Goal: Complete application form: Complete application form

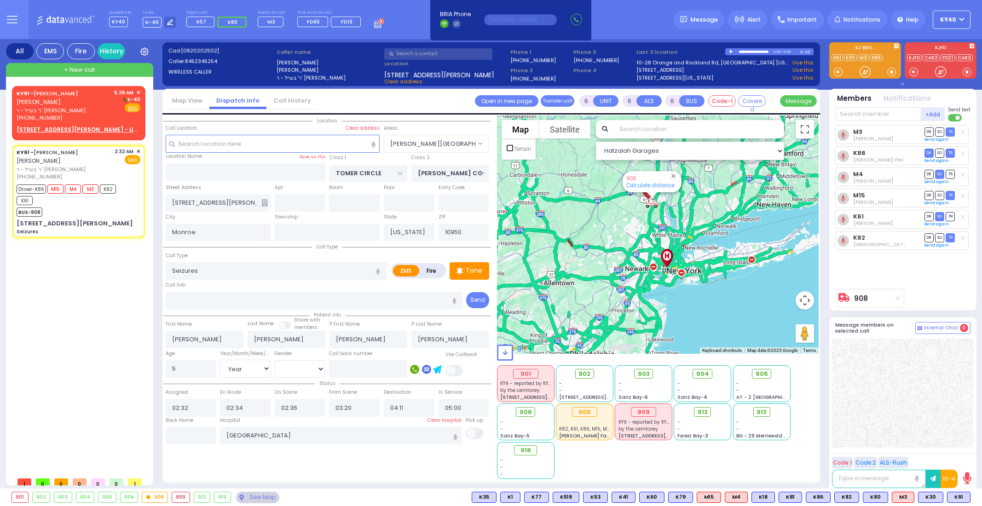
select select "[PERSON_NAME][GEOGRAPHIC_DATA]"
select select "Year"
select select "[DEMOGRAPHIC_DATA]"
click at [58, 86] on div "KY61 - [PERSON_NAME] [PERSON_NAME] ר' בערל - ר' [PERSON_NAME] [PHONE_NUMBER] 5:…" at bounding box center [78, 113] width 133 height 54
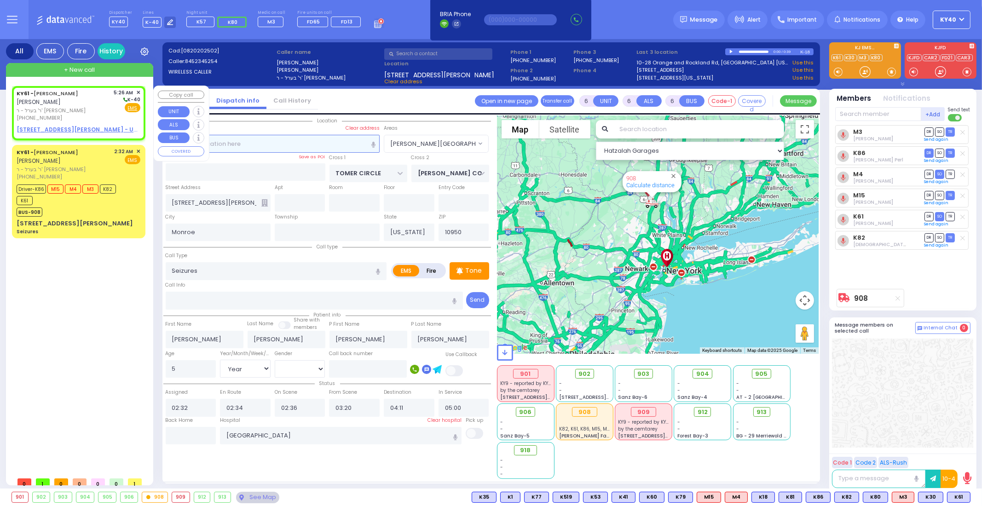
type input "2"
type input "1"
select select
radio input "true"
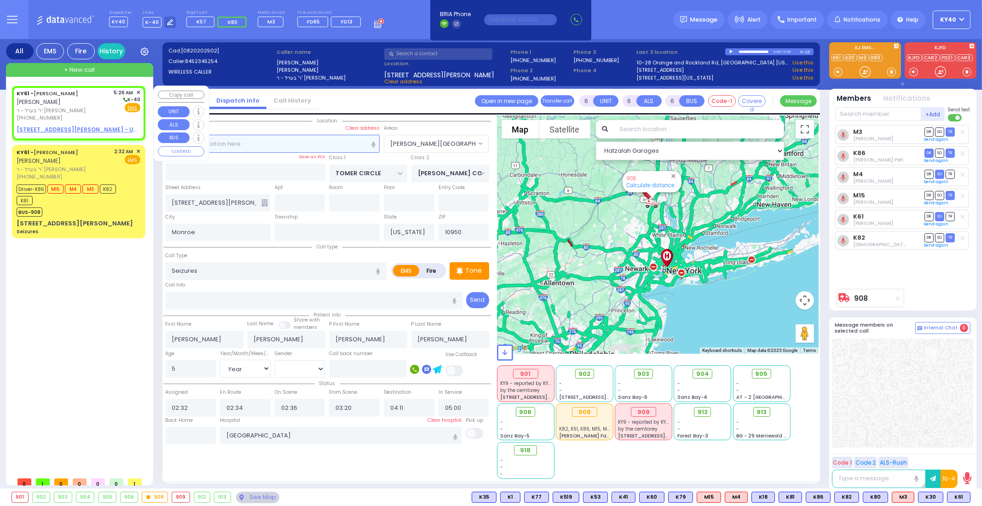
select select
type input "05:26"
select select "Hatzalah Garages"
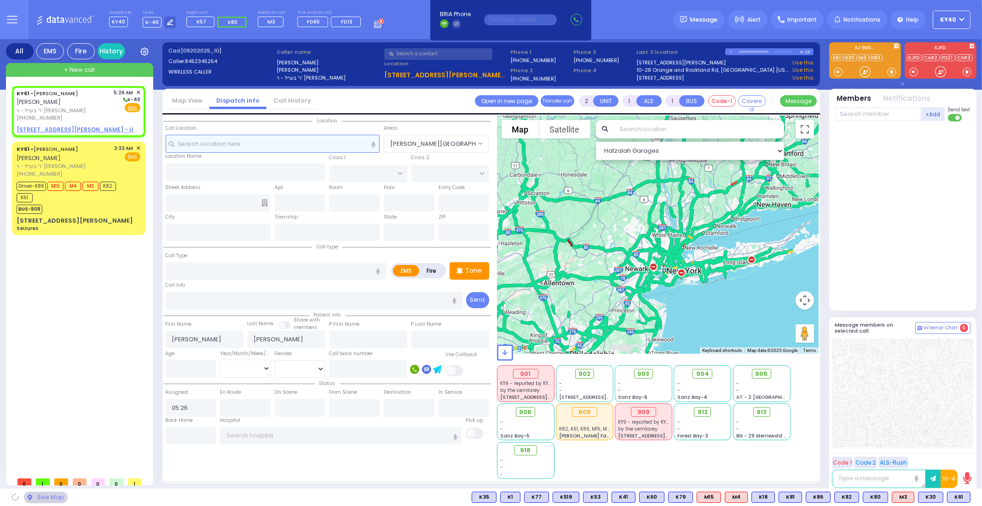
select select
radio input "true"
select select
select select "Hatzalah Garages"
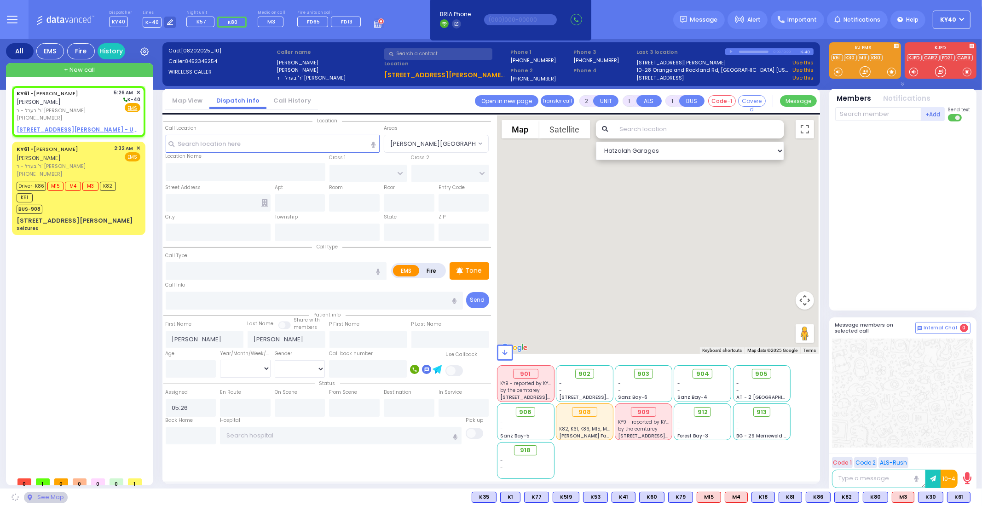
click at [276, 133] on div "Call Location Select a call Clear address" at bounding box center [273, 130] width 214 height 10
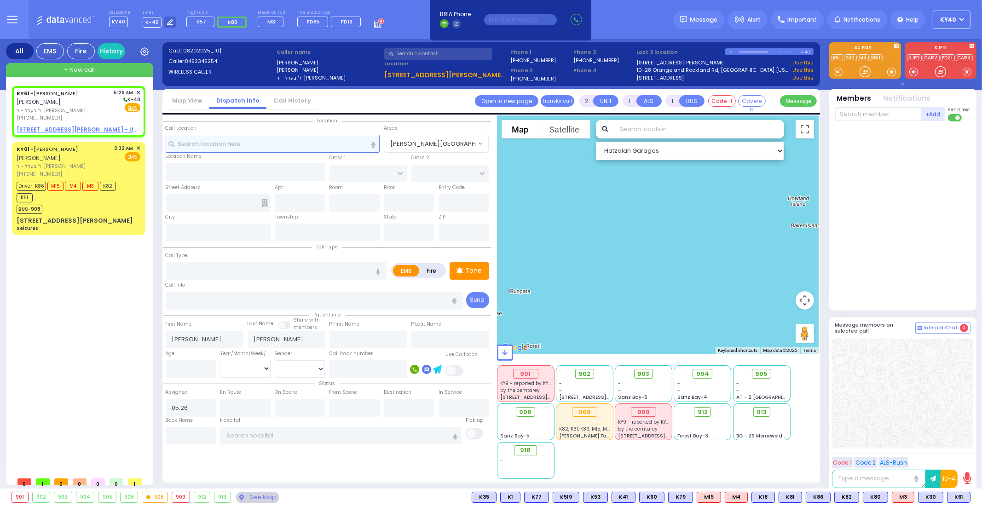
click at [323, 141] on input "text" at bounding box center [273, 143] width 214 height 17
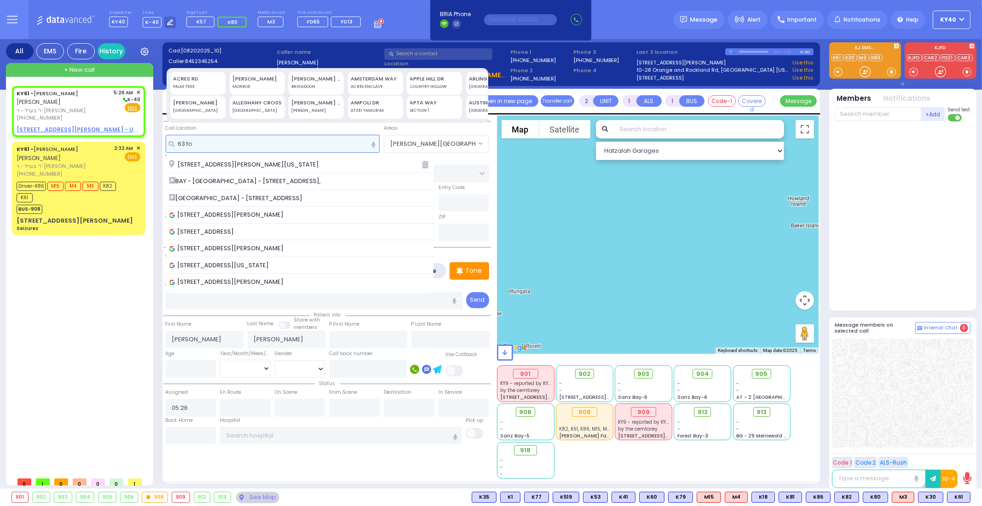
type input "63 for"
drag, startPoint x: 284, startPoint y: 141, endPoint x: 173, endPoint y: 154, distance: 111.6
click at [166, 148] on input "63 for" at bounding box center [273, 143] width 214 height 17
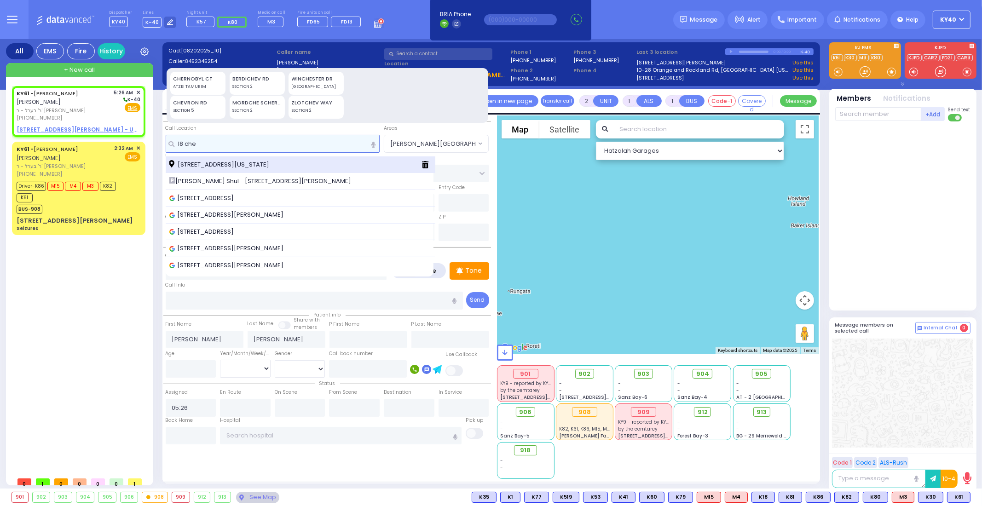
type input "18 che"
click at [207, 161] on span "[STREET_ADDRESS][US_STATE]" at bounding box center [220, 164] width 103 height 9
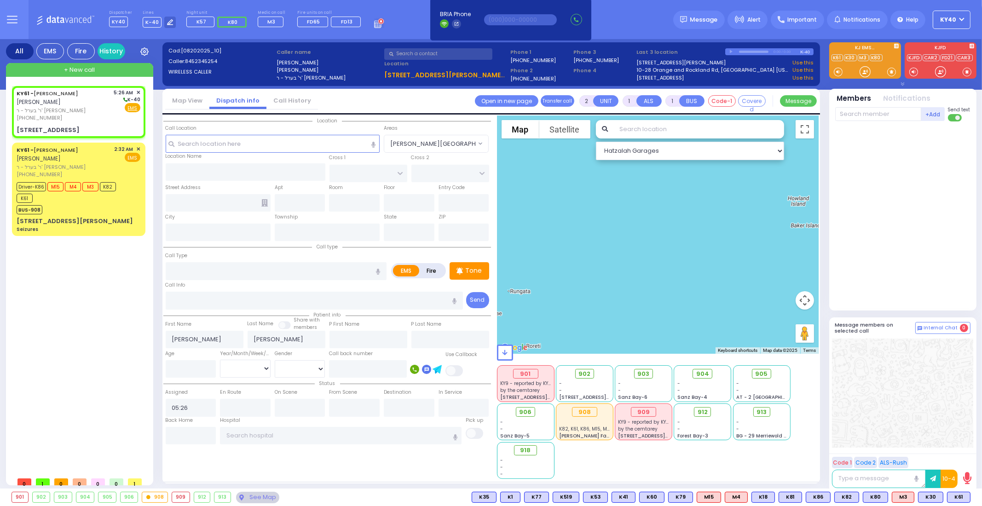
select select
radio input "true"
select select
select select "Hatzalah Garages"
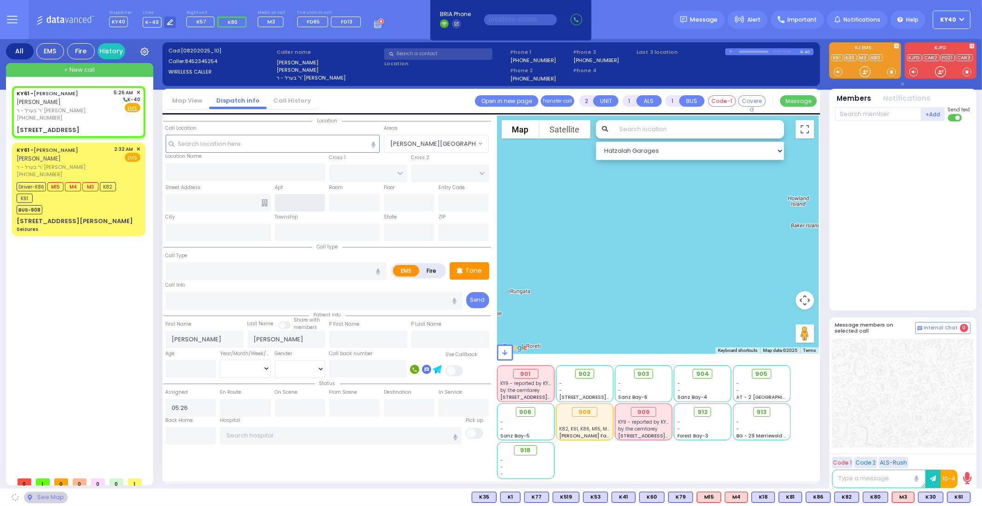
type input "CHEVRON RD"
type input "[GEOGRAPHIC_DATA]"
type input "[STREET_ADDRESS]"
type input "Monroe"
type input "[US_STATE]"
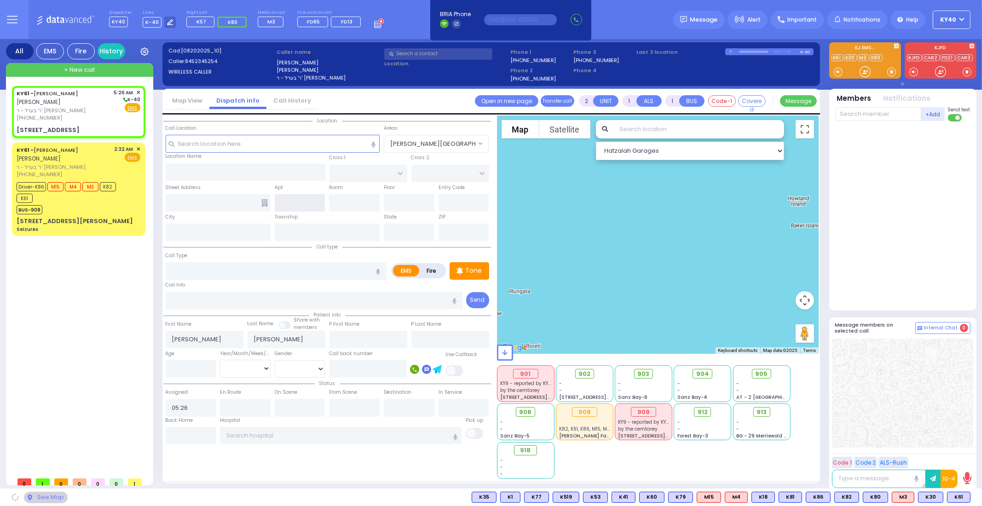
type input "10950"
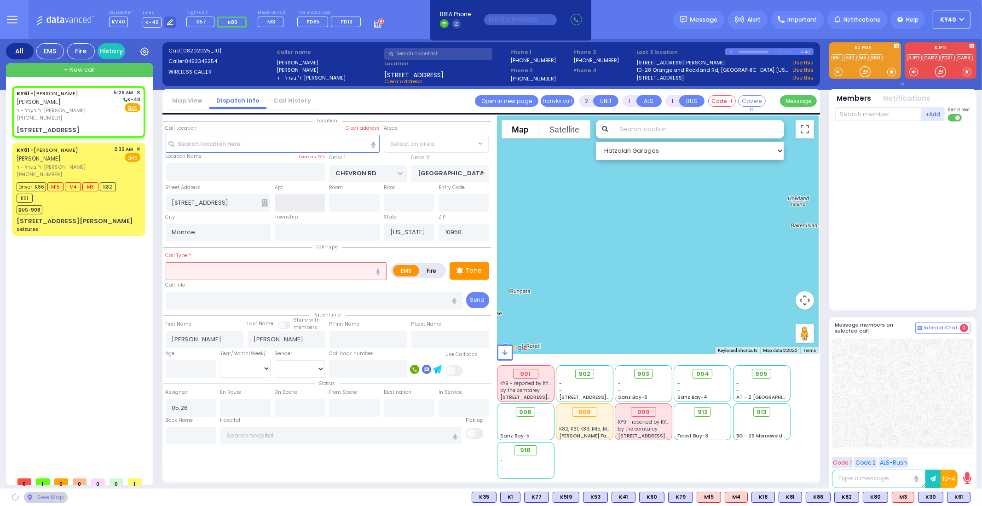
select select "SECTION 5"
click at [291, 202] on input "text" at bounding box center [300, 202] width 51 height 17
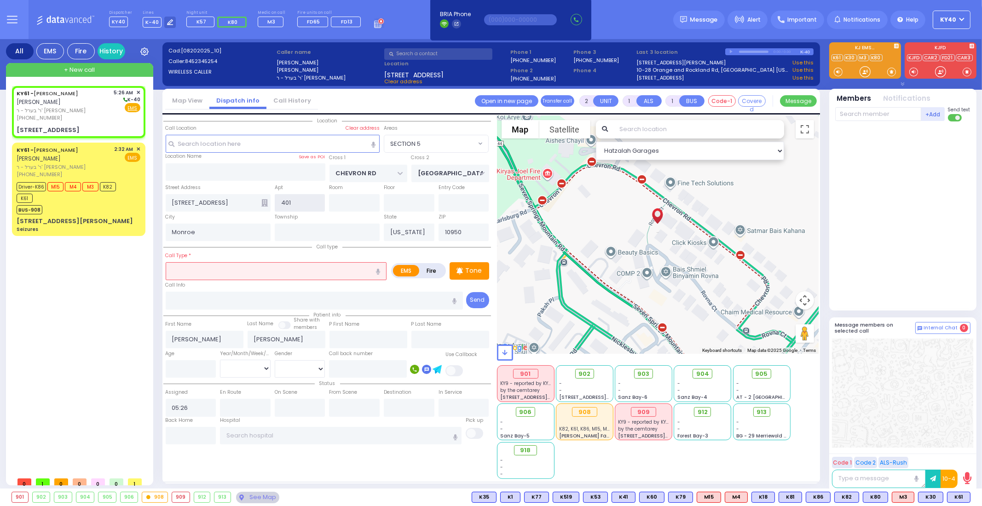
type input "401"
click at [231, 265] on input "text" at bounding box center [276, 270] width 221 height 17
select select
radio input "true"
select select
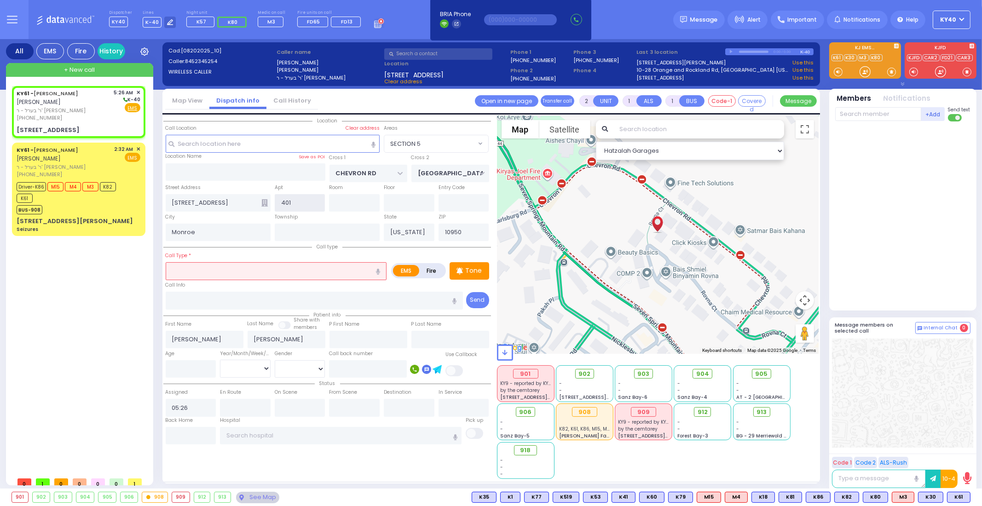
select select "Hatzalah Garages"
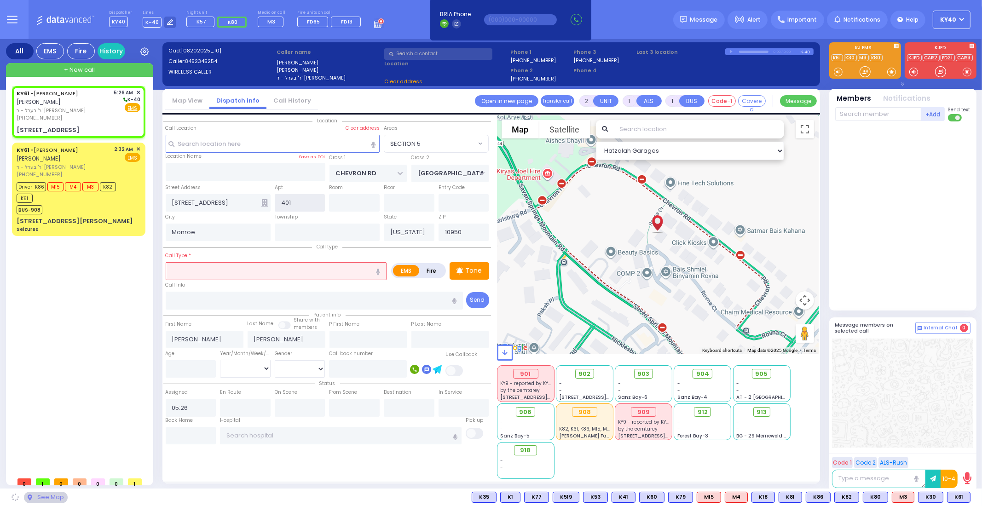
drag, startPoint x: 294, startPoint y: 204, endPoint x: 298, endPoint y: 208, distance: 5.9
click at [297, 201] on input "401" at bounding box center [300, 202] width 51 height 17
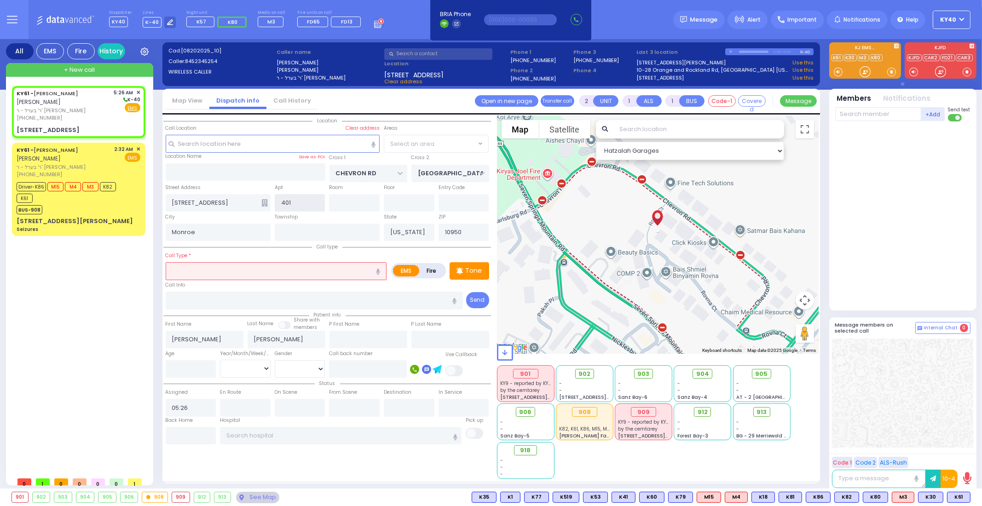
select select
radio input "true"
select select
select select "SECTION 5"
select select "Hatzalah Garages"
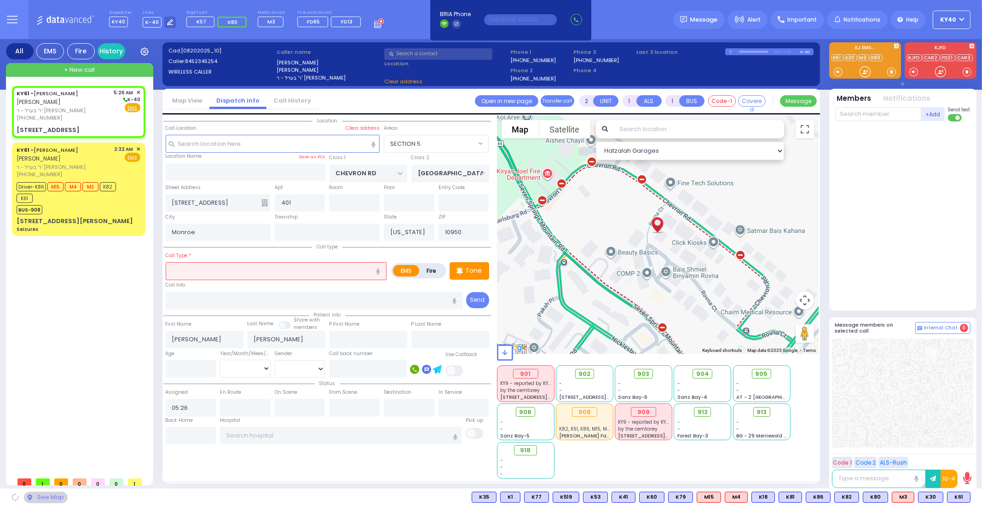
click at [271, 275] on input "text" at bounding box center [276, 270] width 221 height 17
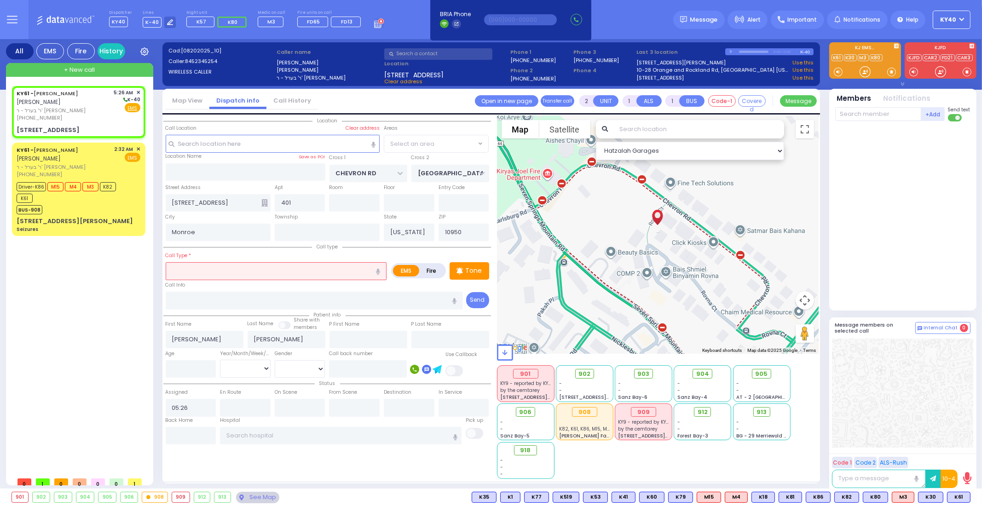
select select "SECTION 5"
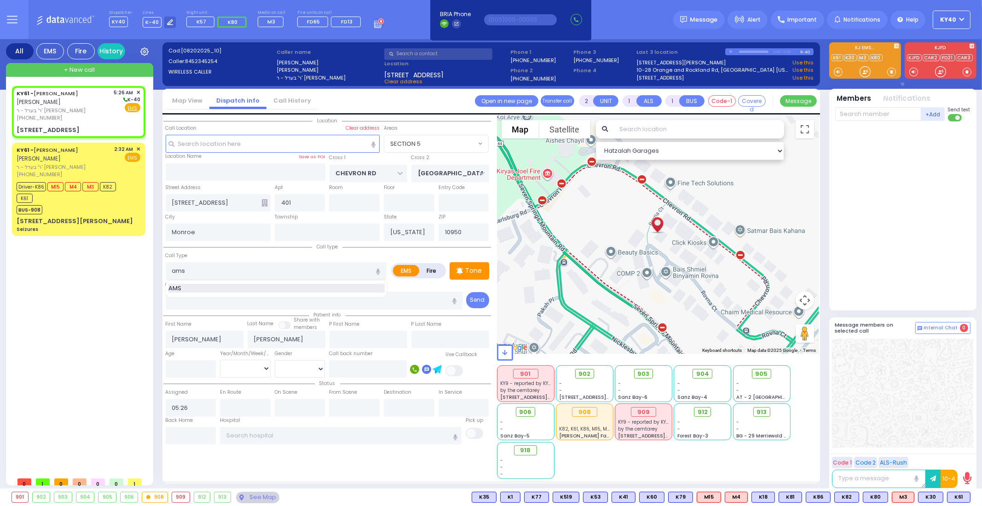
click at [247, 289] on div "AMS" at bounding box center [276, 288] width 216 height 9
type input "AMS"
select select
radio input "true"
select select
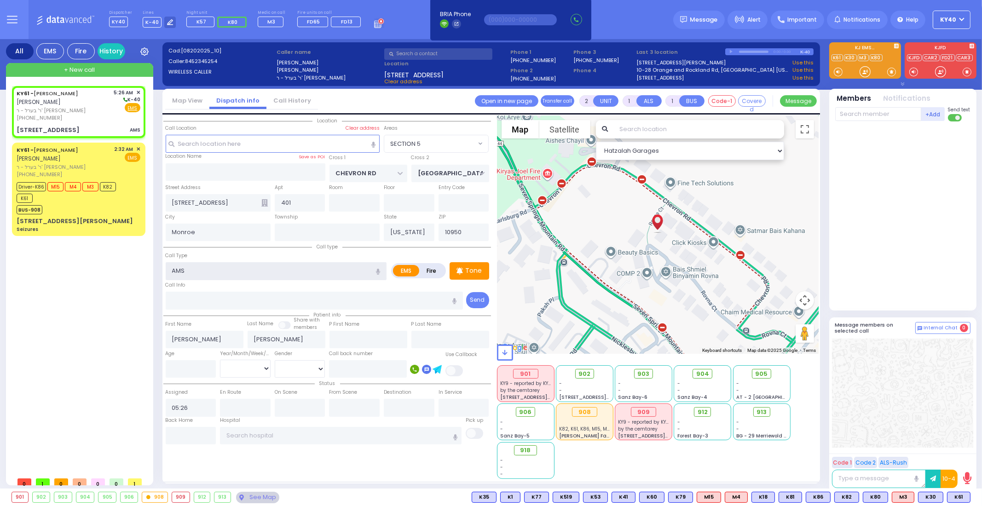
select select "Hatzalah Garages"
select select "SECTION 5"
select select
radio input "true"
select select
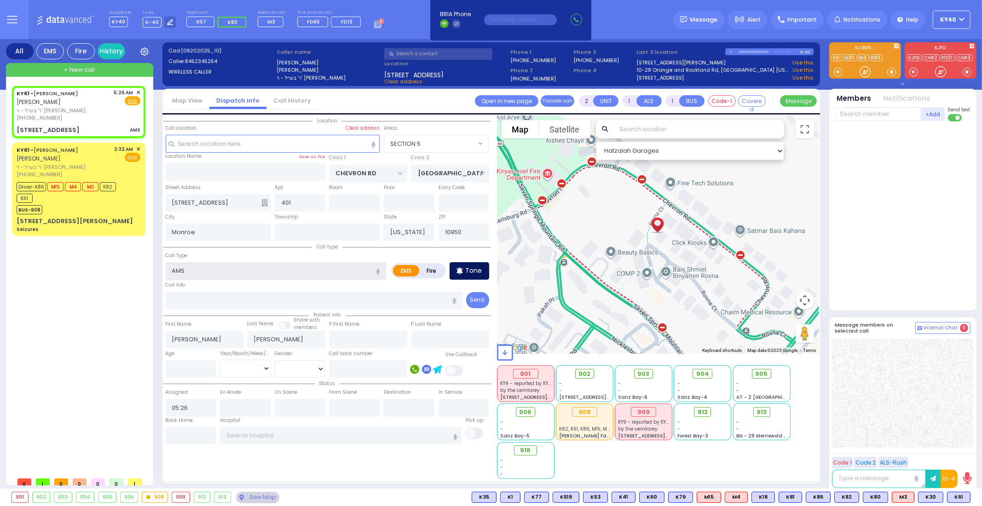
select select "Hatzalah Garages"
select select "SECTION 5"
click at [464, 271] on div "Tone" at bounding box center [470, 270] width 40 height 17
select select
radio input "true"
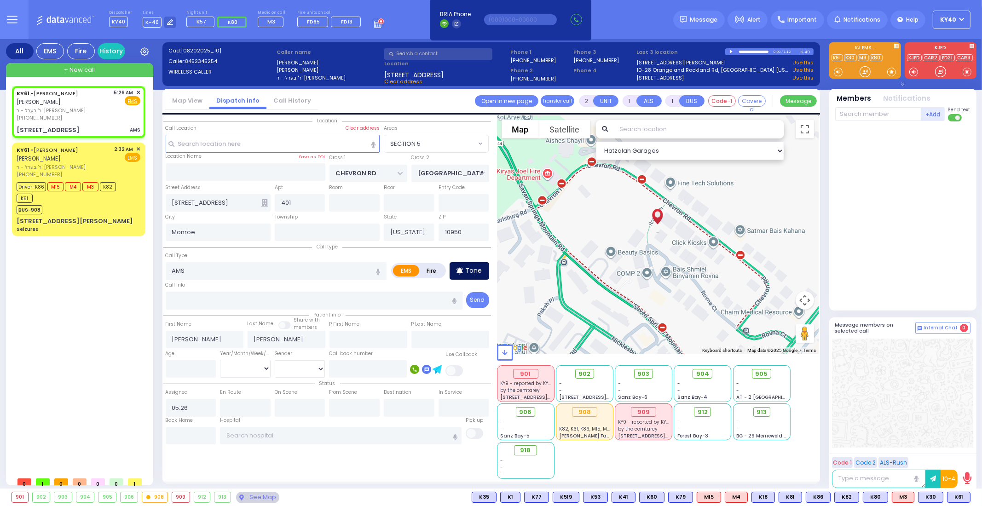
select select
select select "Hatzalah Garages"
select select "SECTION 5"
click at [68, 116] on div "[PHONE_NUMBER]" at bounding box center [64, 118] width 94 height 8
select select
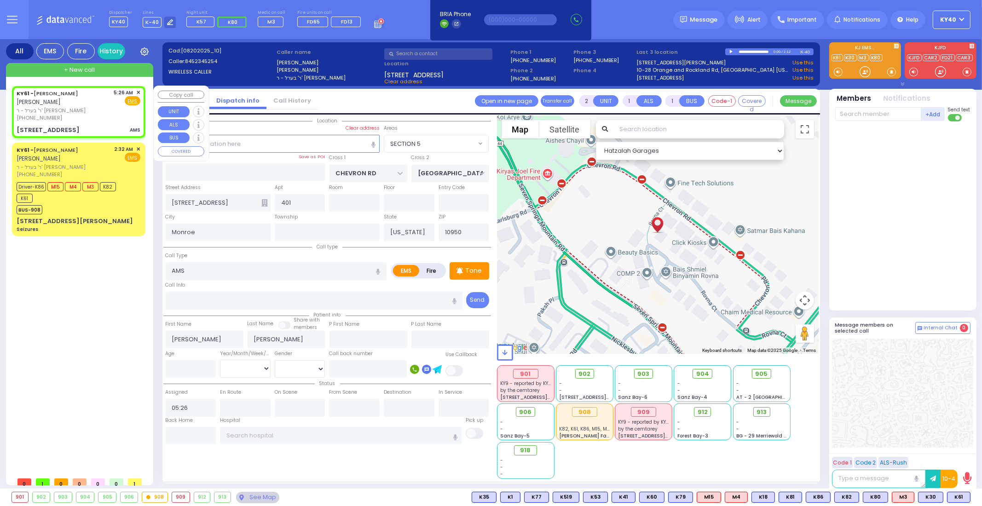
radio input "true"
select select
select select "Hatzalah Garages"
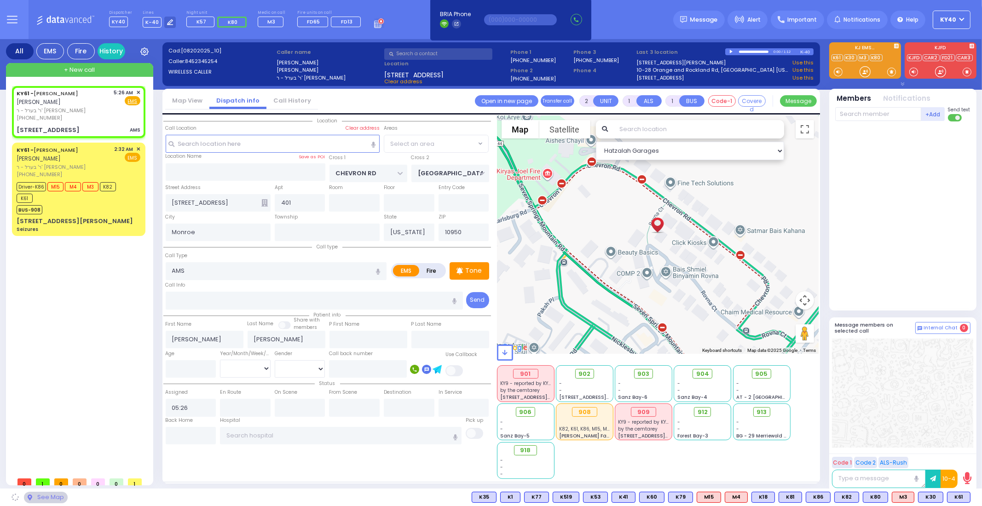
select select "SECTION 5"
click at [481, 272] on div "Tone" at bounding box center [470, 270] width 40 height 17
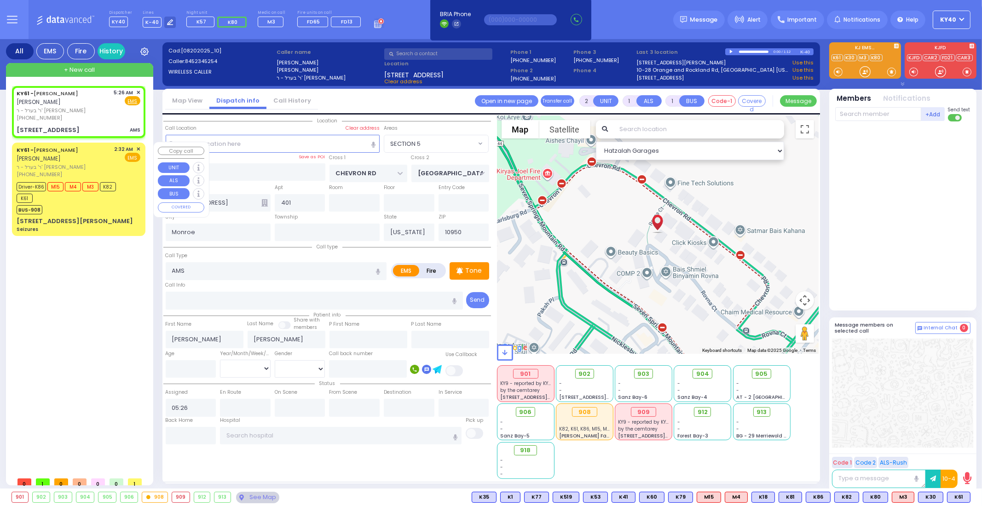
click at [109, 208] on div "BUS-908" at bounding box center [74, 209] width 115 height 12
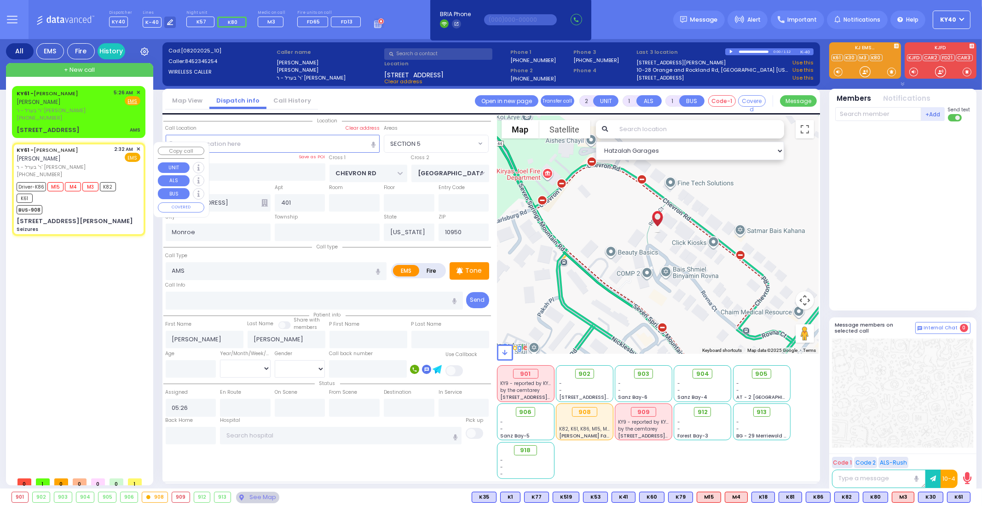
type input "6"
select select
type input "Seizures"
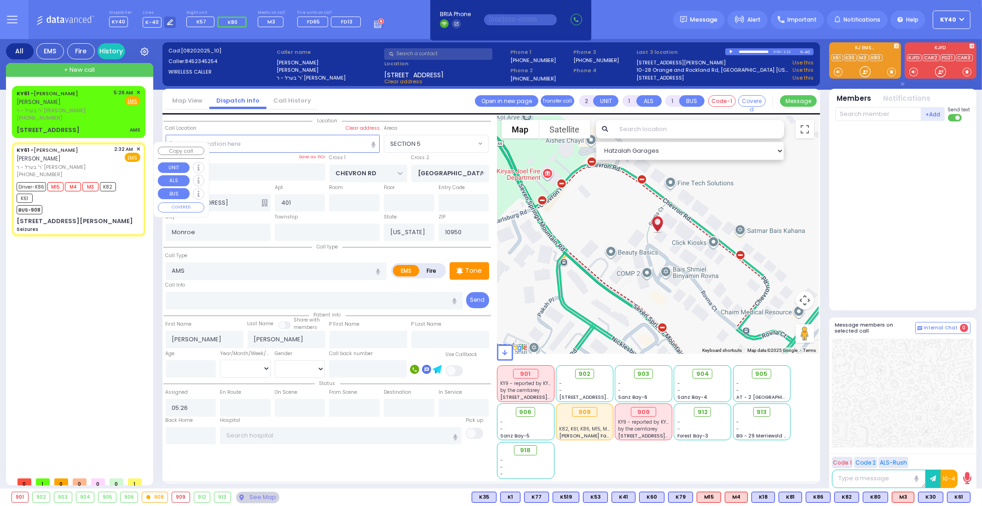
radio input "true"
type input "[PERSON_NAME]"
type input "5"
select select "Year"
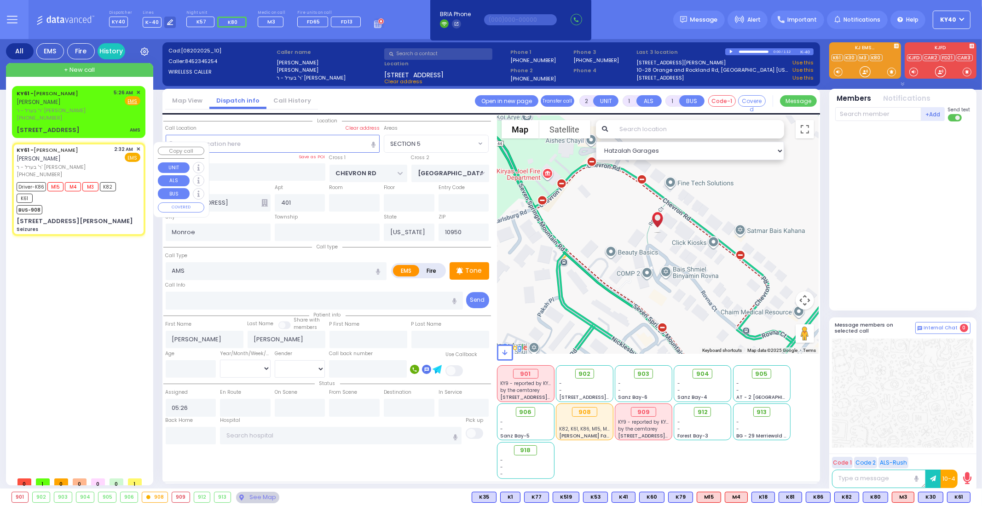
select select "[DEMOGRAPHIC_DATA]"
type input "02:32"
type input "02:34"
type input "02:36"
type input "03:20"
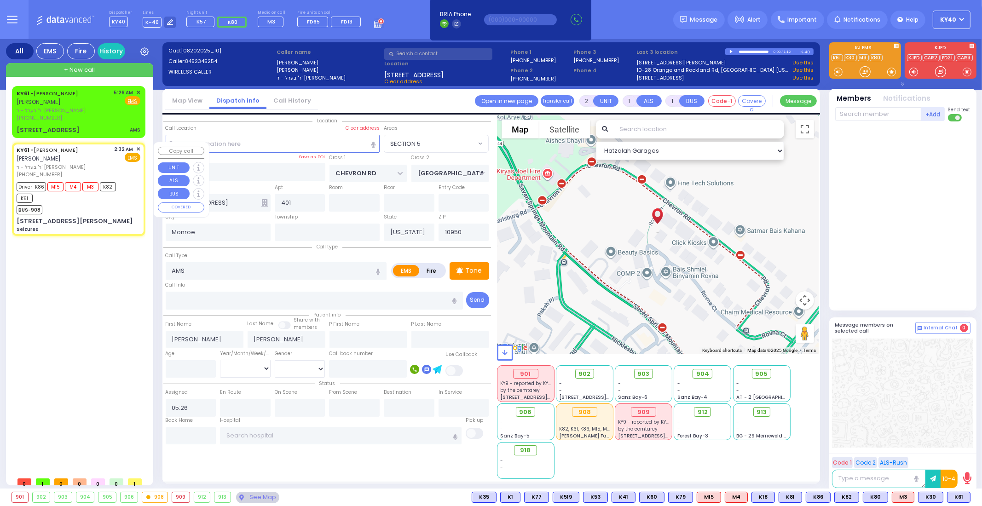
type input "04:11"
type input "05:00"
type input "[GEOGRAPHIC_DATA]"
select select "Hatzalah Garages"
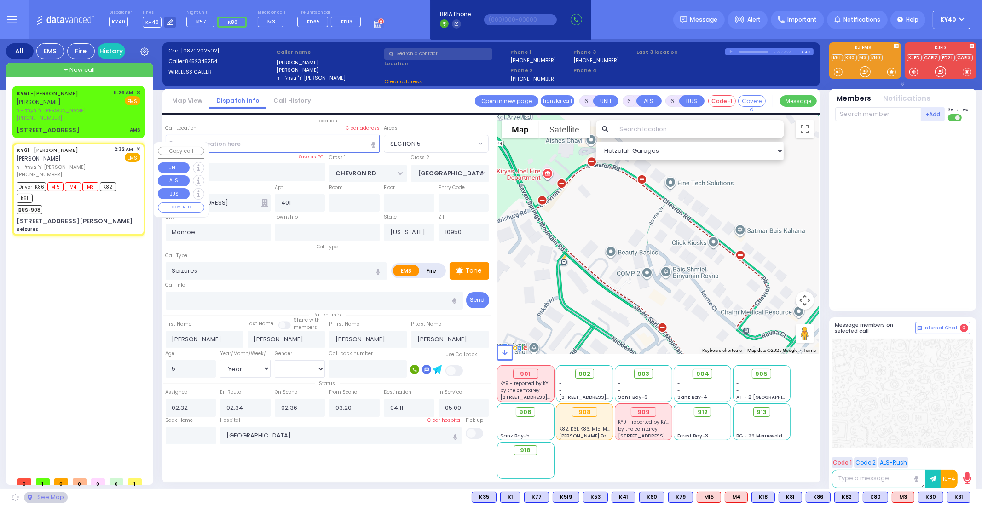
type input "TOMER CIRCLE"
type input "[PERSON_NAME] COURT"
type input "[STREET_ADDRESS][PERSON_NAME]"
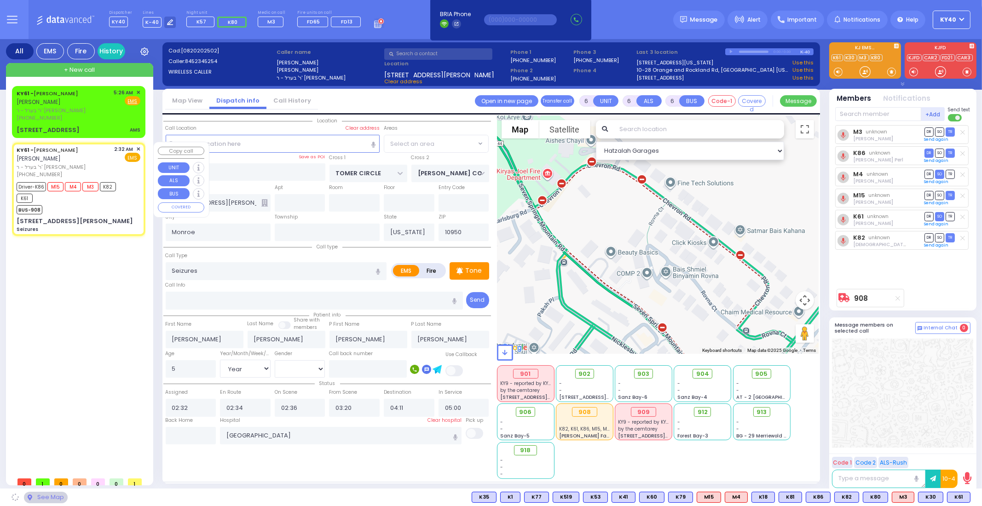
select select "[PERSON_NAME][GEOGRAPHIC_DATA]"
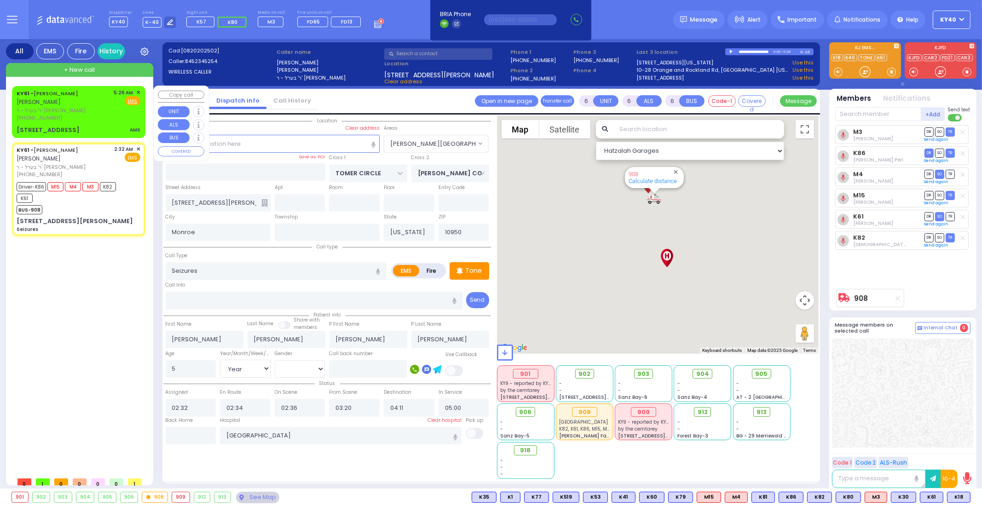
click at [92, 99] on div "KY61 - [PERSON_NAME] [PERSON_NAME]" at bounding box center [64, 98] width 94 height 18
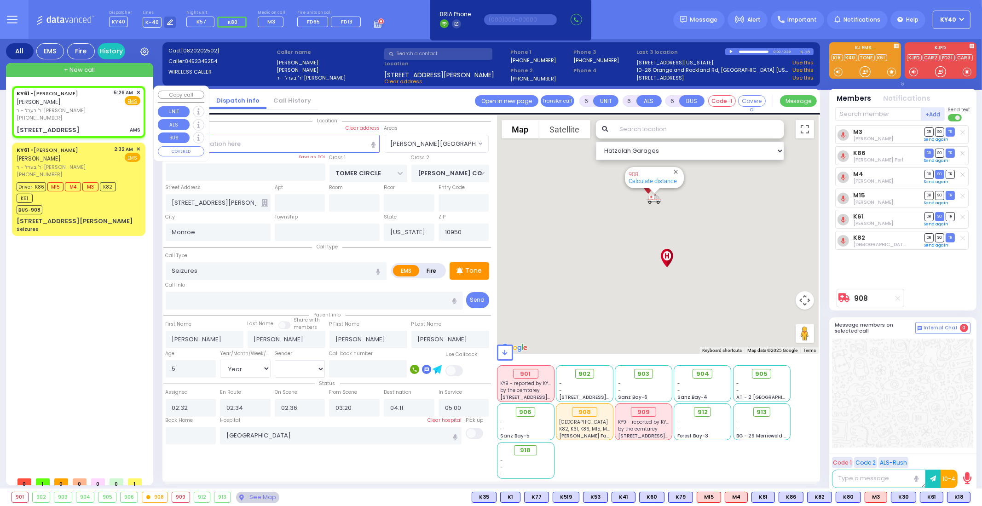
type input "2"
type input "1"
select select
type input "AMS"
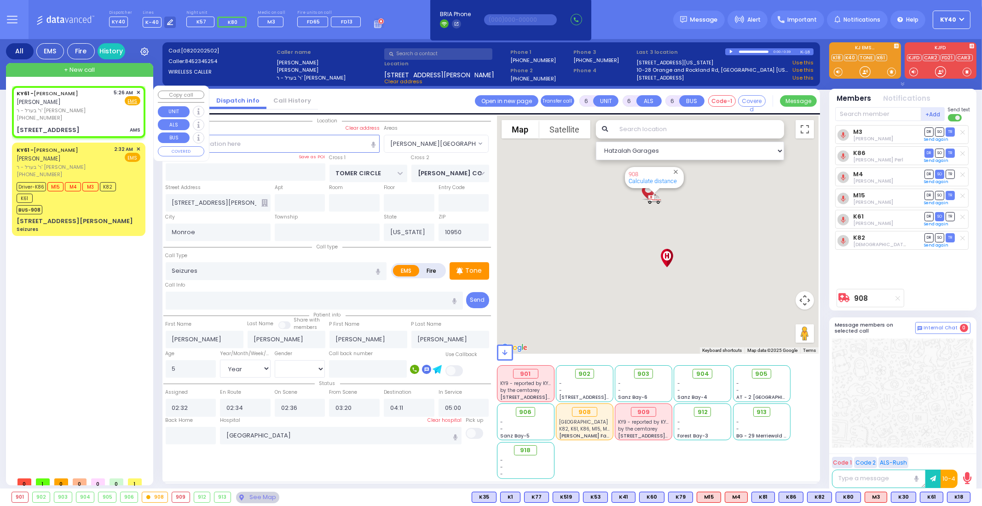
radio input "true"
select select
type input "05:26"
select select "Hatzalah Garages"
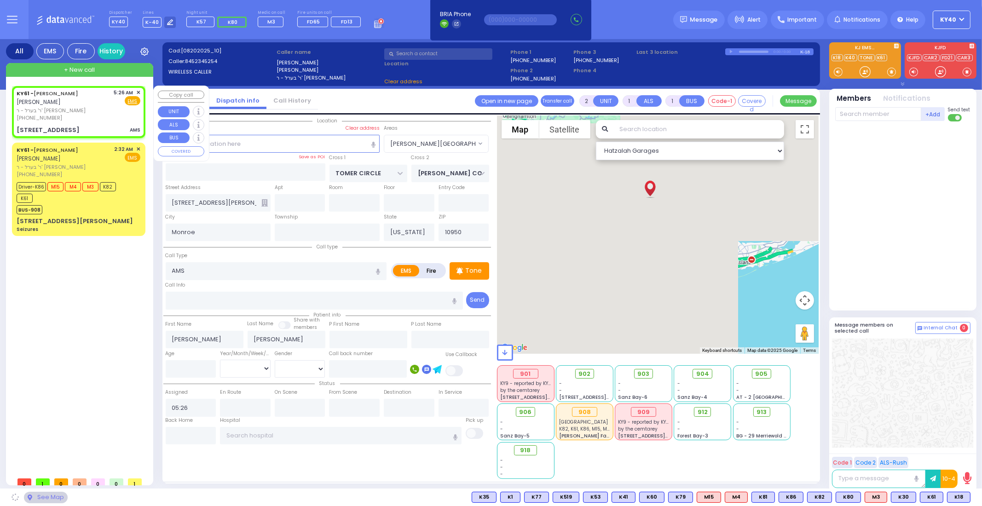
type input "CHEVRON RD"
type input "[GEOGRAPHIC_DATA]"
type input "[STREET_ADDRESS]"
type input "401"
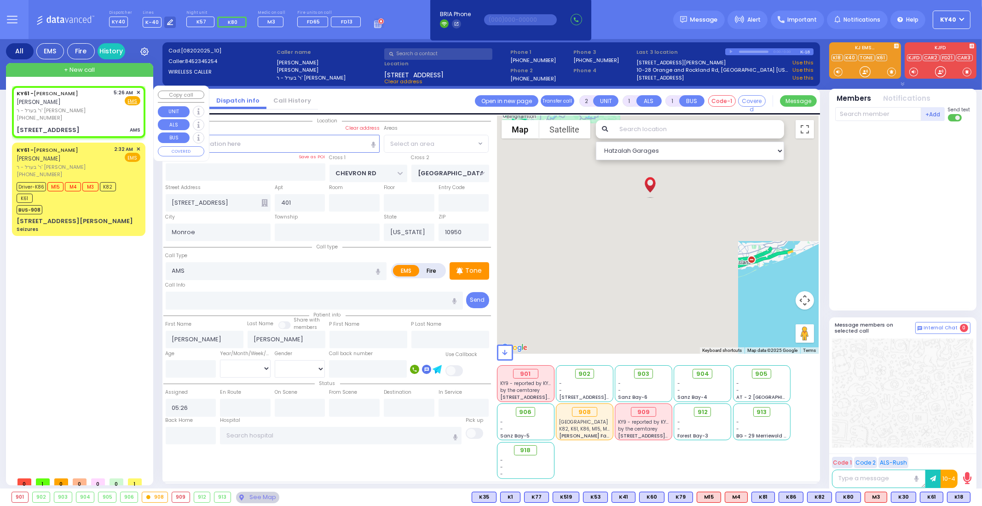
select select "SECTION 5"
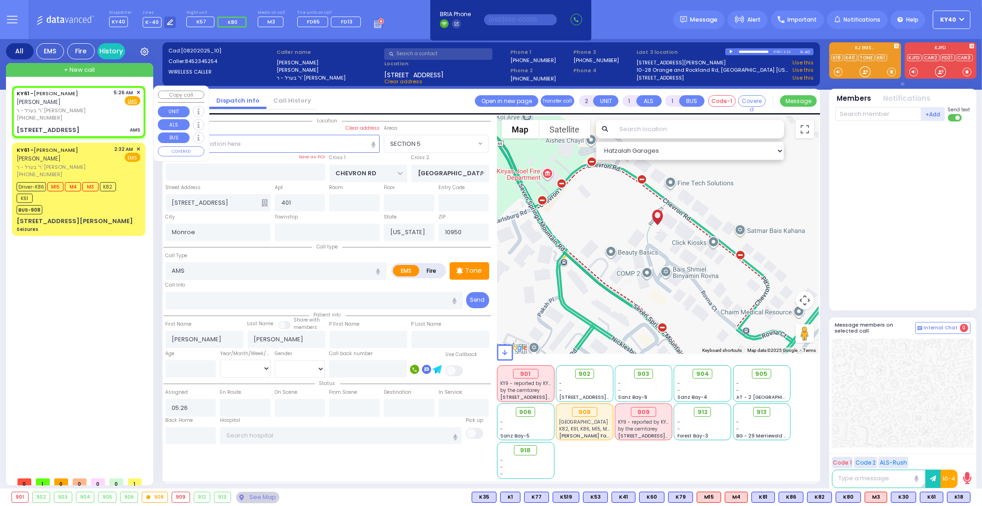
click at [107, 112] on span "ר' בערל - ר' [PERSON_NAME]" at bounding box center [64, 111] width 94 height 8
select select
radio input "true"
select select
select select "Hatzalah Garages"
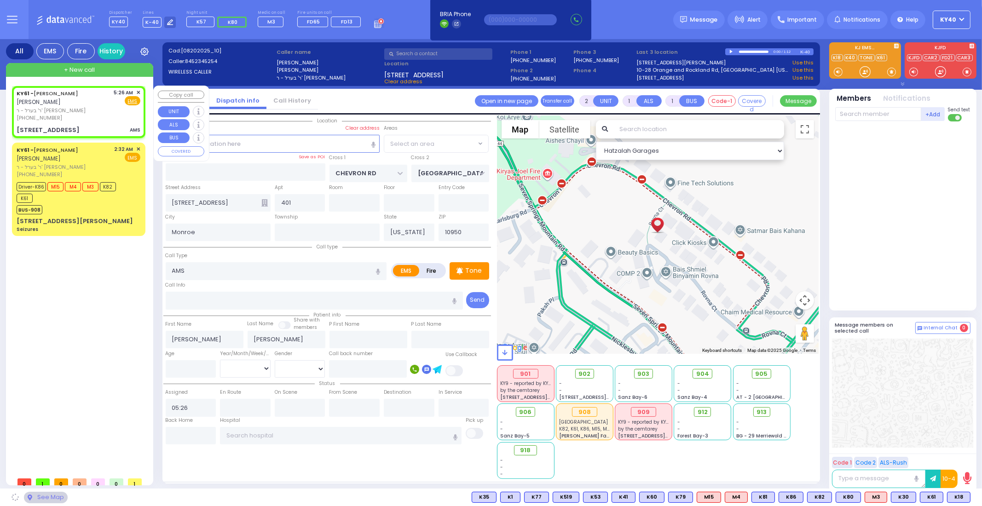
select select "SECTION 5"
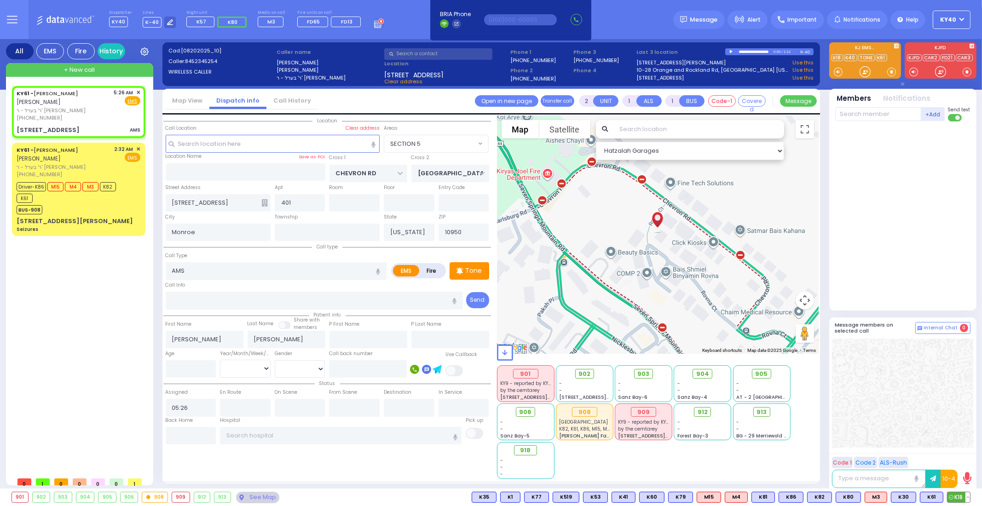
click at [959, 498] on span "K18" at bounding box center [958, 497] width 23 height 10
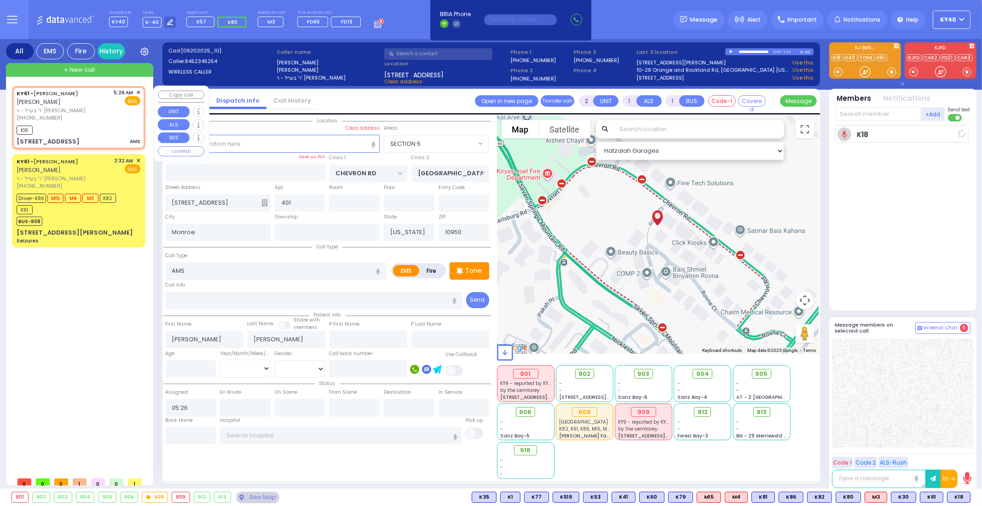
click at [86, 121] on div "[PHONE_NUMBER]" at bounding box center [64, 118] width 94 height 8
select select
radio input "true"
select select
type input "05:28"
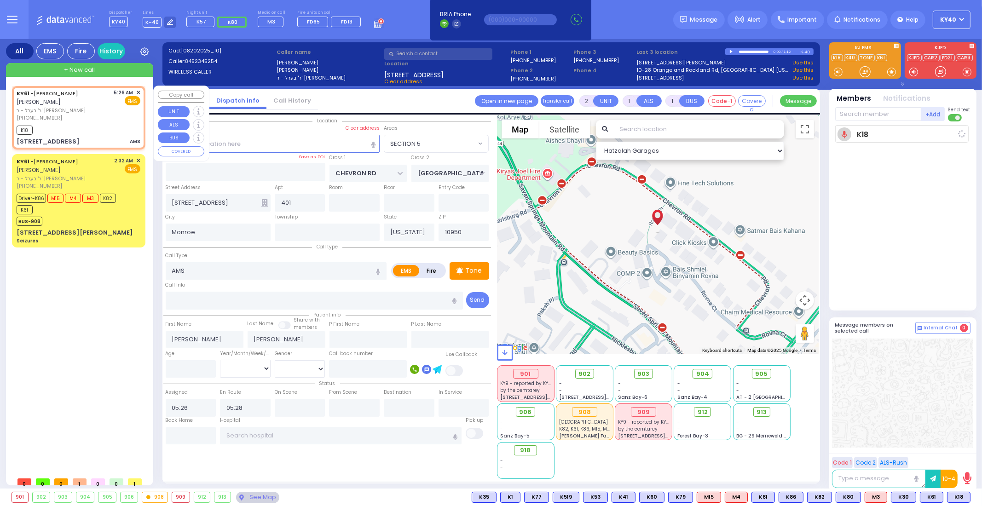
select select "Hatzalah Garages"
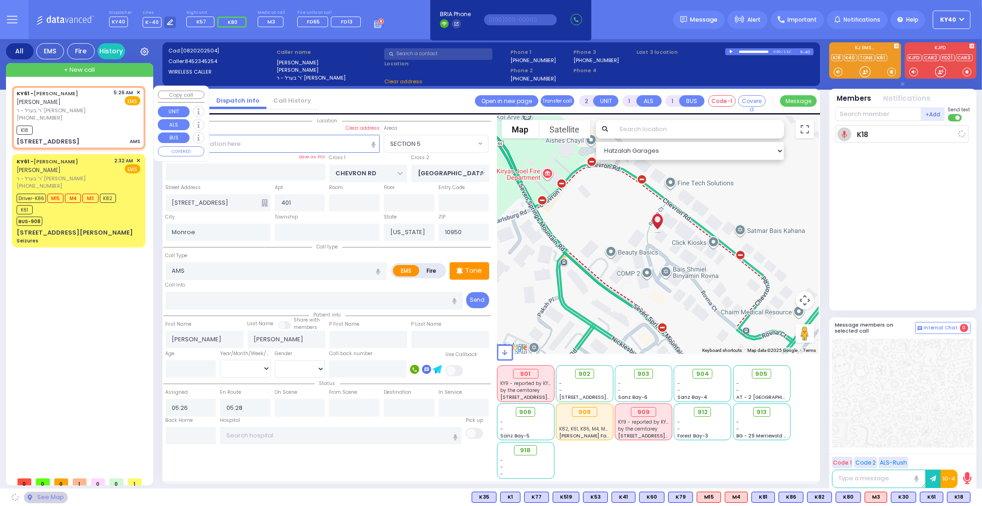
select select
radio input "true"
select select
select select "Hatzalah Garages"
select select "SECTION 5"
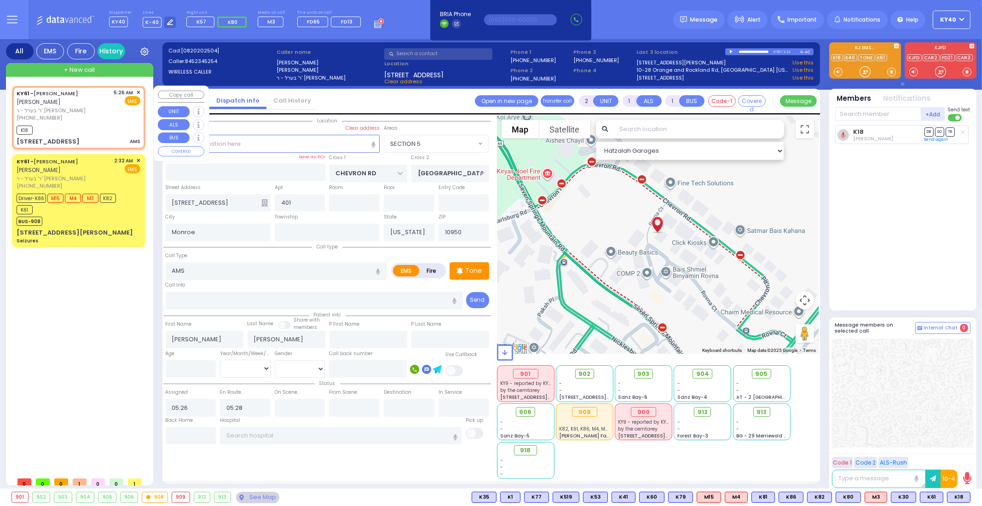
click at [82, 117] on div "[PHONE_NUMBER]" at bounding box center [64, 118] width 94 height 8
select select
radio input "true"
select select
select select "Hatzalah Garages"
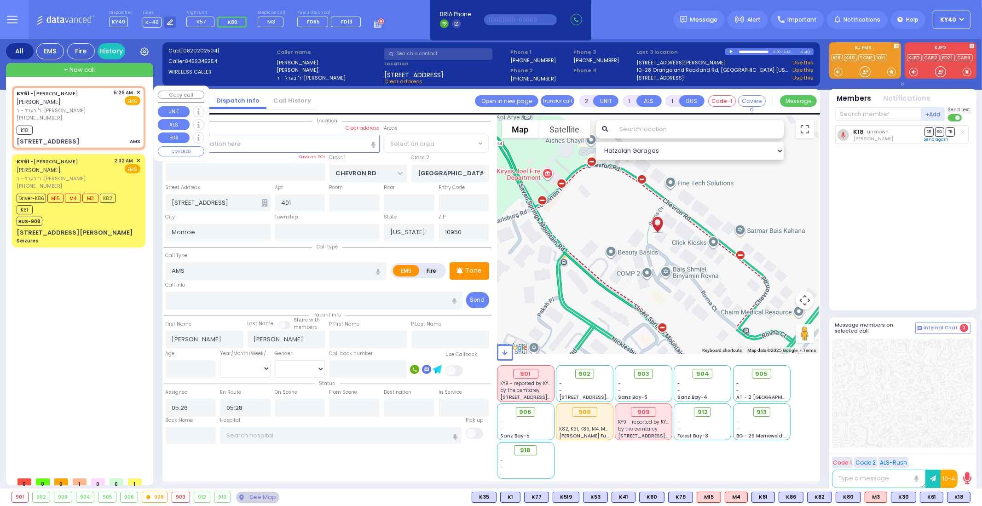
select select "SECTION 5"
click at [956, 497] on span "K83" at bounding box center [958, 497] width 24 height 10
click at [49, 114] on span "[PHONE_NUMBER]" at bounding box center [40, 117] width 46 height 7
select select
radio input "true"
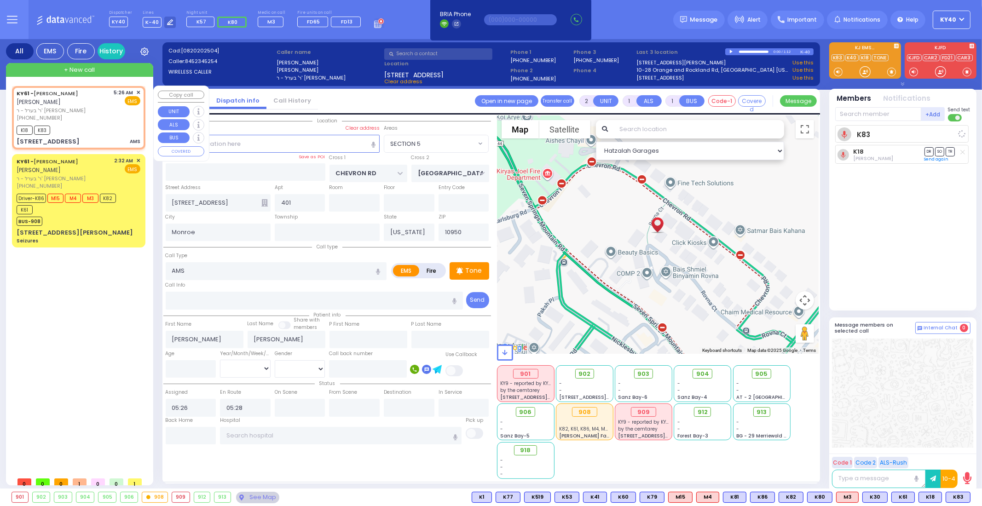
select select
select select "Hatzalah Garages"
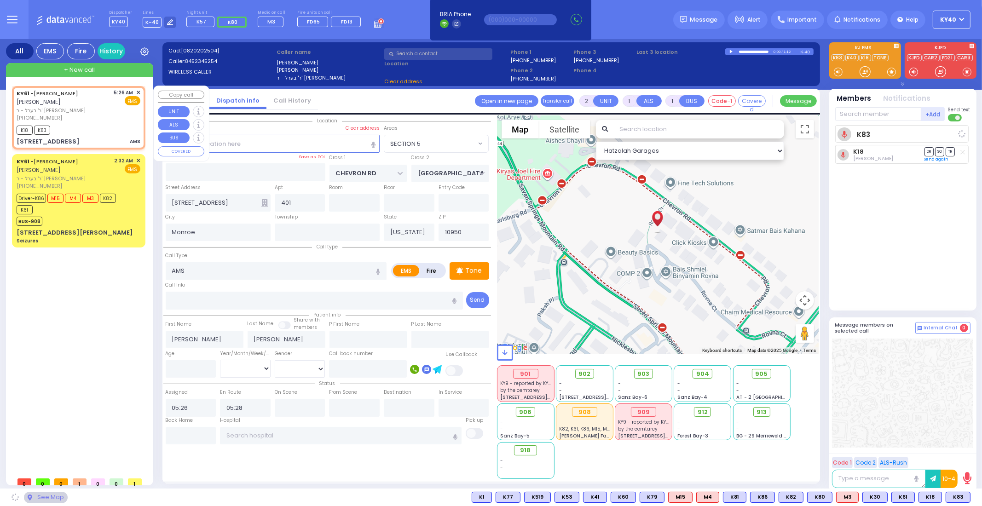
select select
radio input "true"
select select
select select "Hatzalah Garages"
select select "SECTION 5"
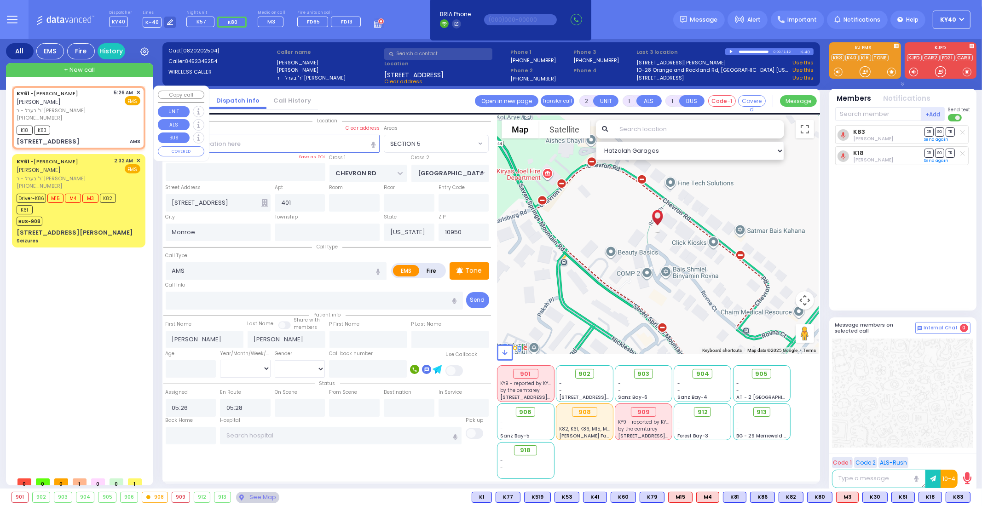
click at [95, 110] on span "ר' בערל - ר' [PERSON_NAME]" at bounding box center [64, 111] width 94 height 8
select select
radio input "true"
select select
select select "Hatzalah Garages"
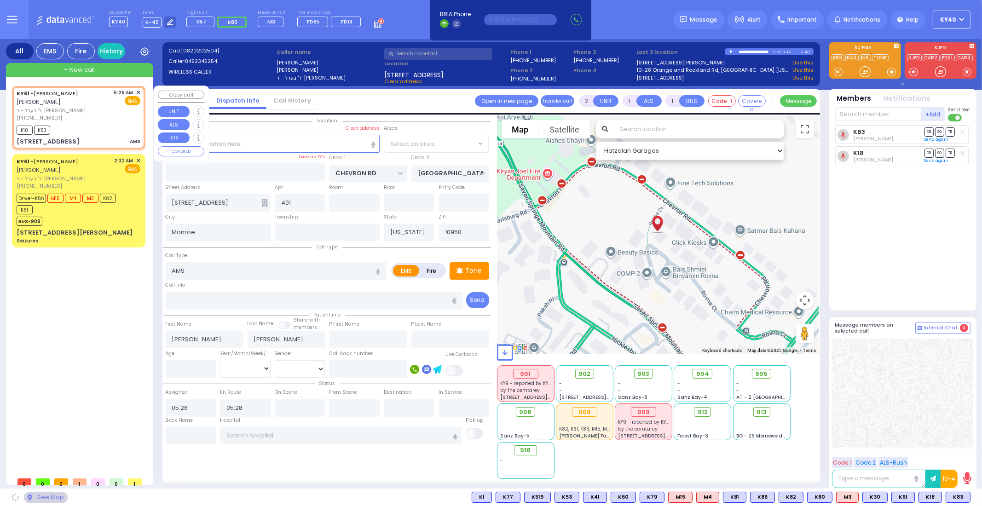
select select "SECTION 5"
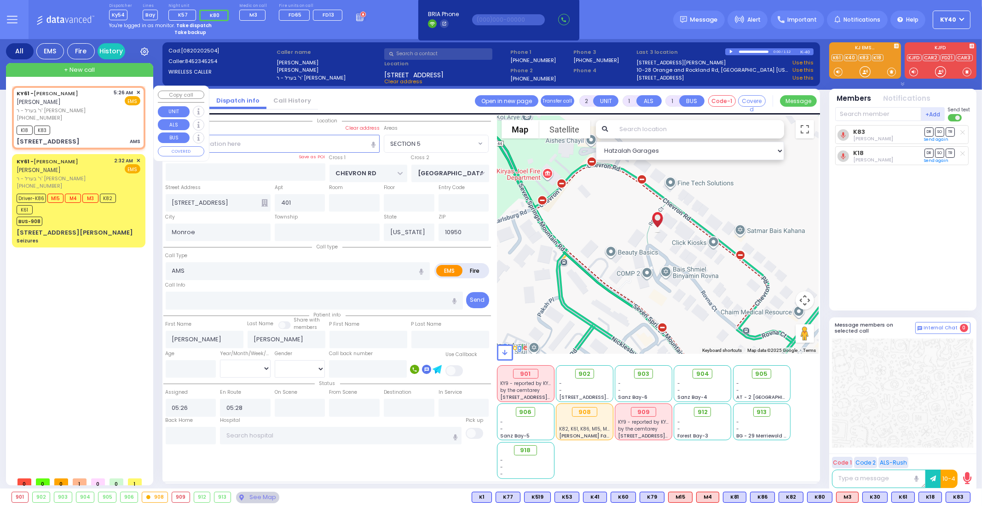
click at [60, 123] on div "KY61 - [PERSON_NAME] [PERSON_NAME] ר' בערל - ר' [PERSON_NAME] [PHONE_NUMBER] 5:…" at bounding box center [79, 117] width 130 height 60
select select
radio input "true"
select select
select select "Hatzalah Garages"
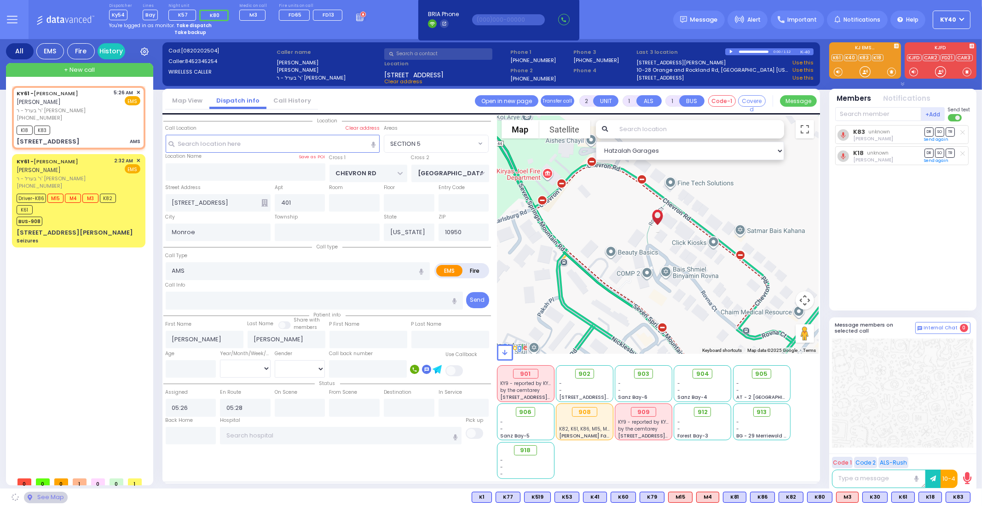
select select "SECTION 5"
